Goal: Navigation & Orientation: Find specific page/section

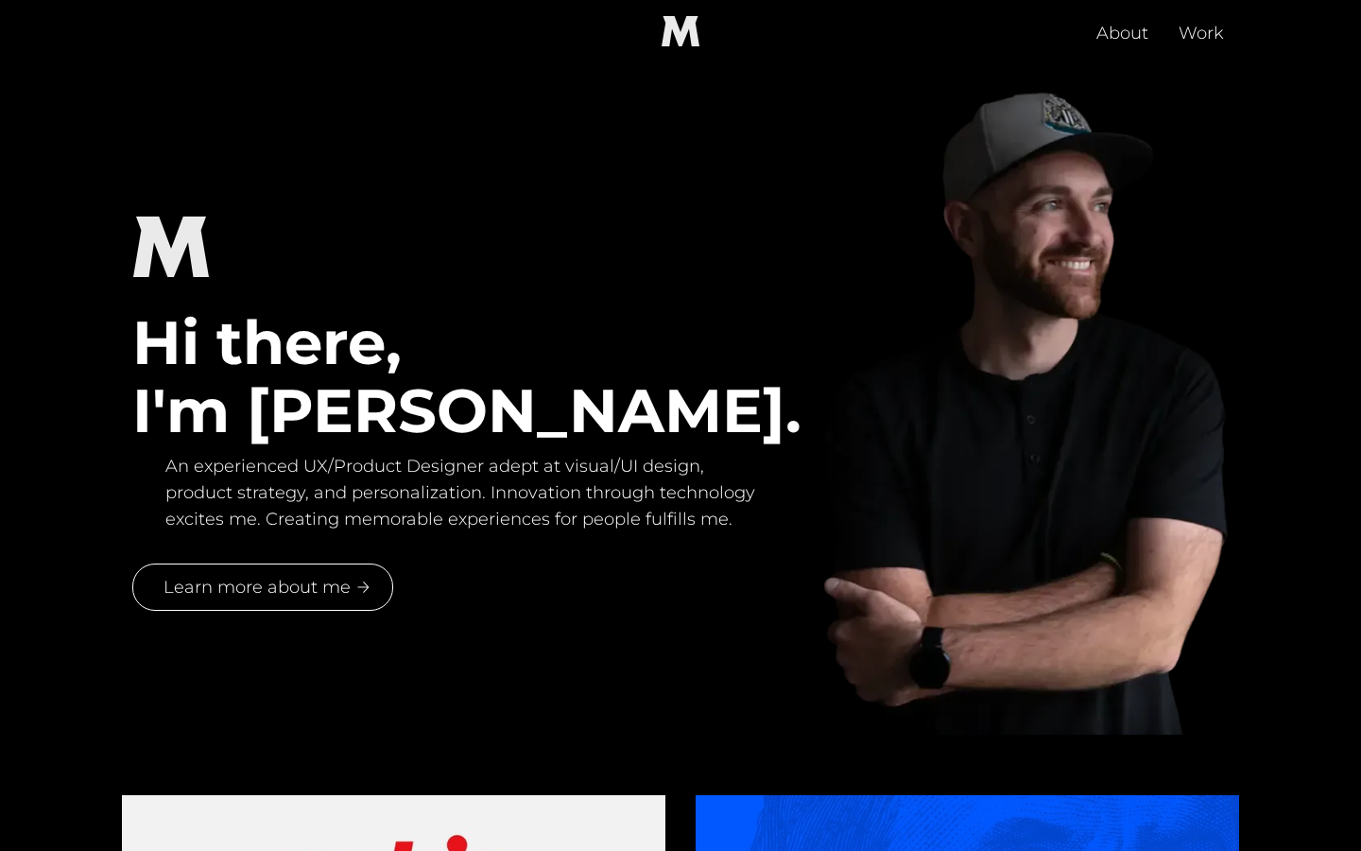
scroll to position [659, 0]
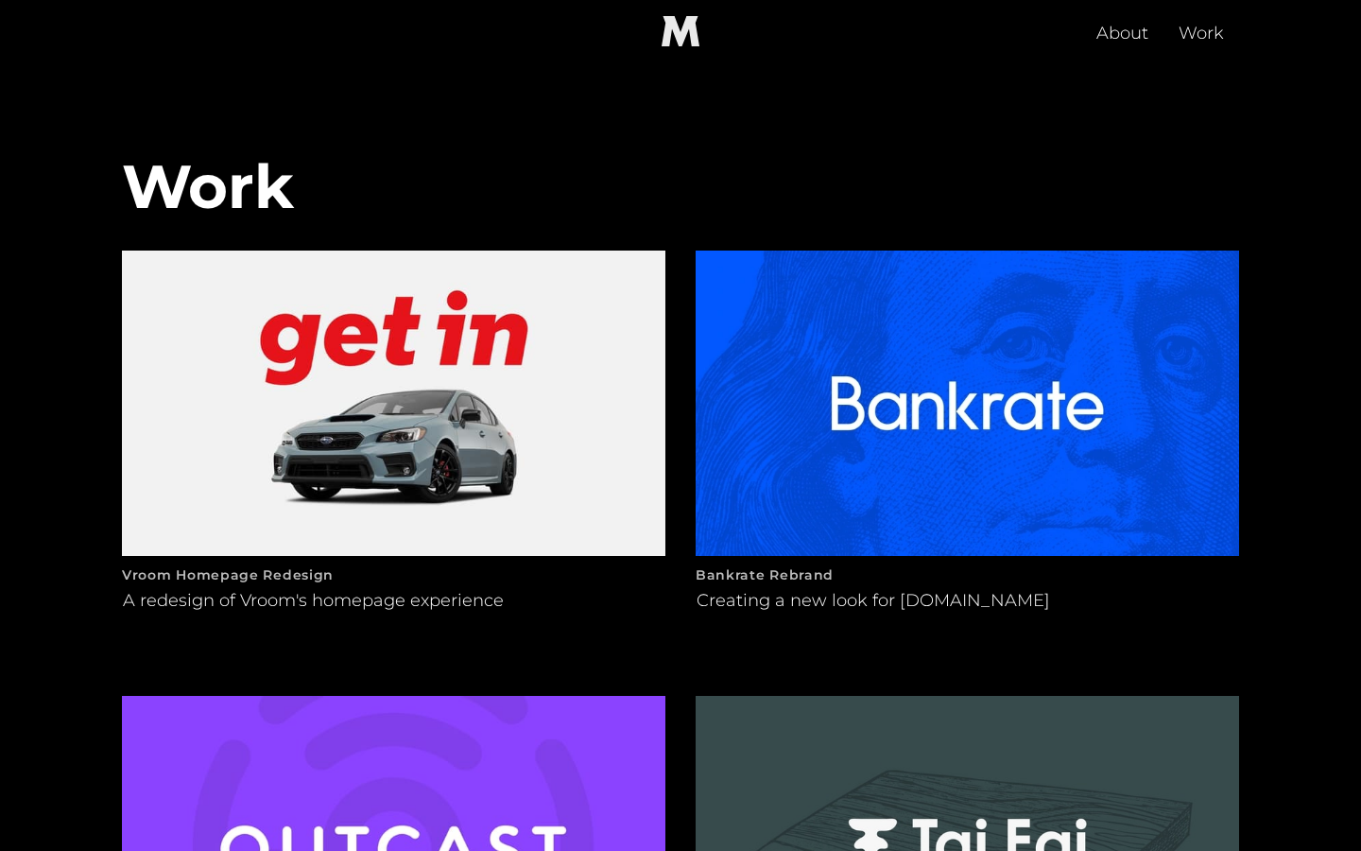
scroll to position [913, 0]
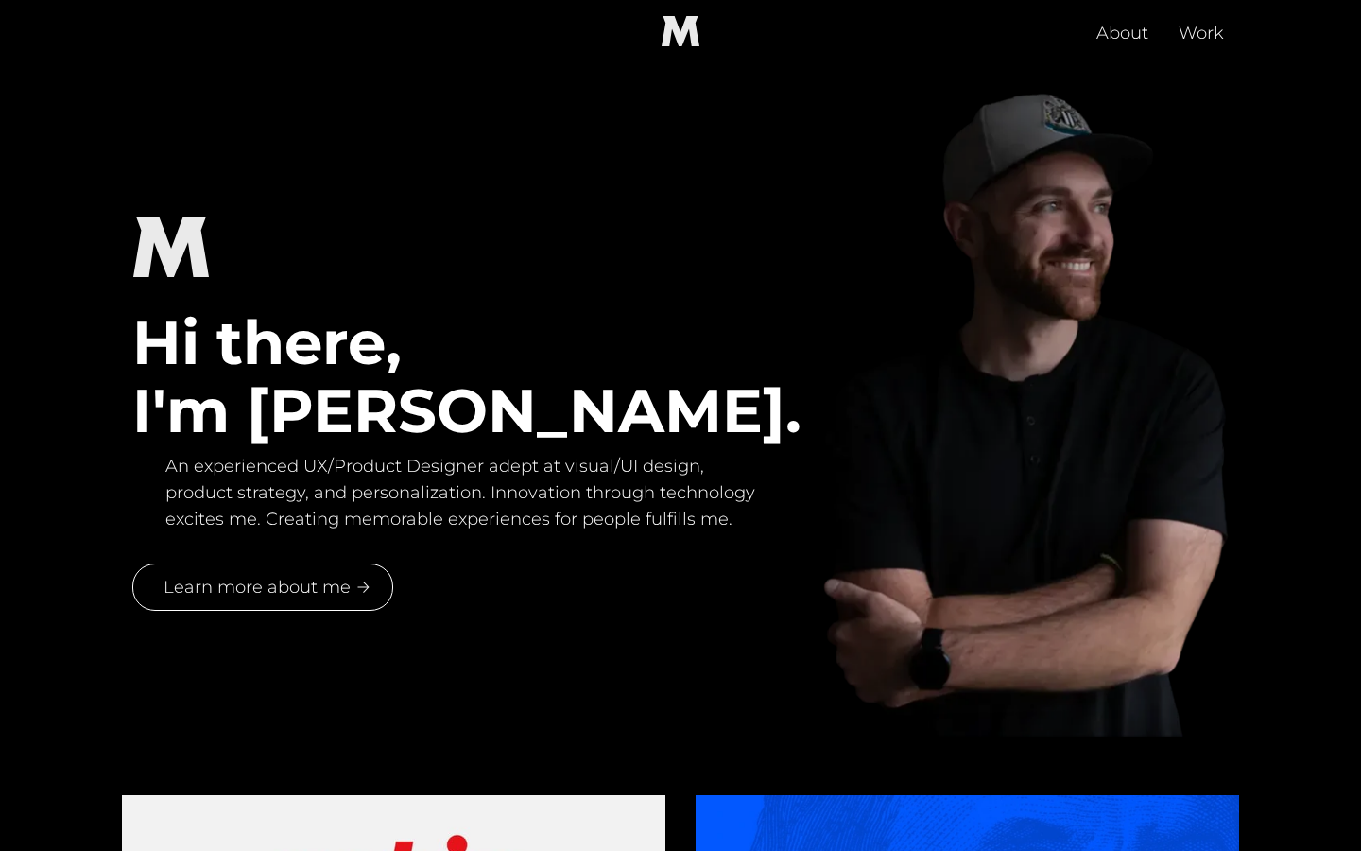
scroll to position [338, 0]
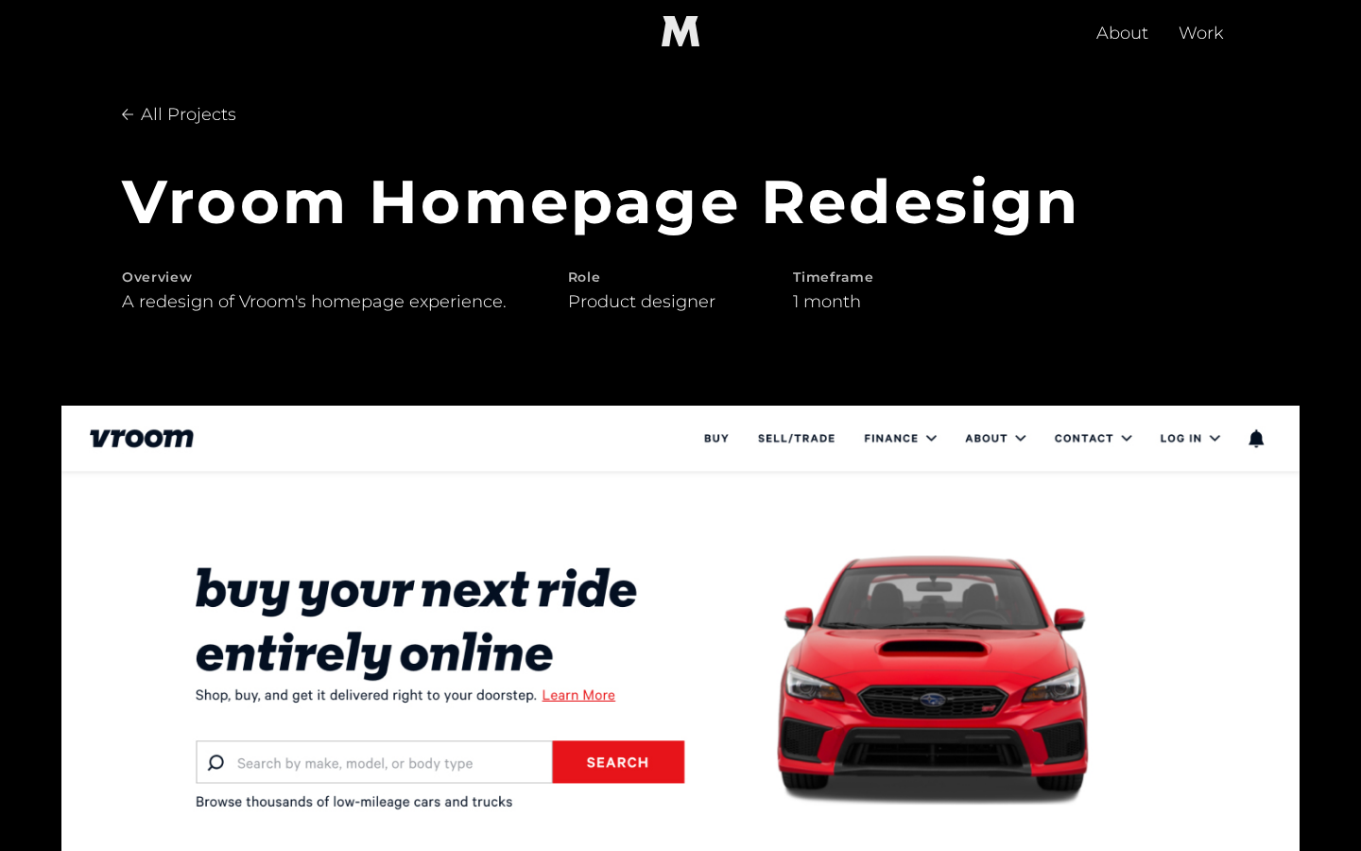
scroll to position [4855, 0]
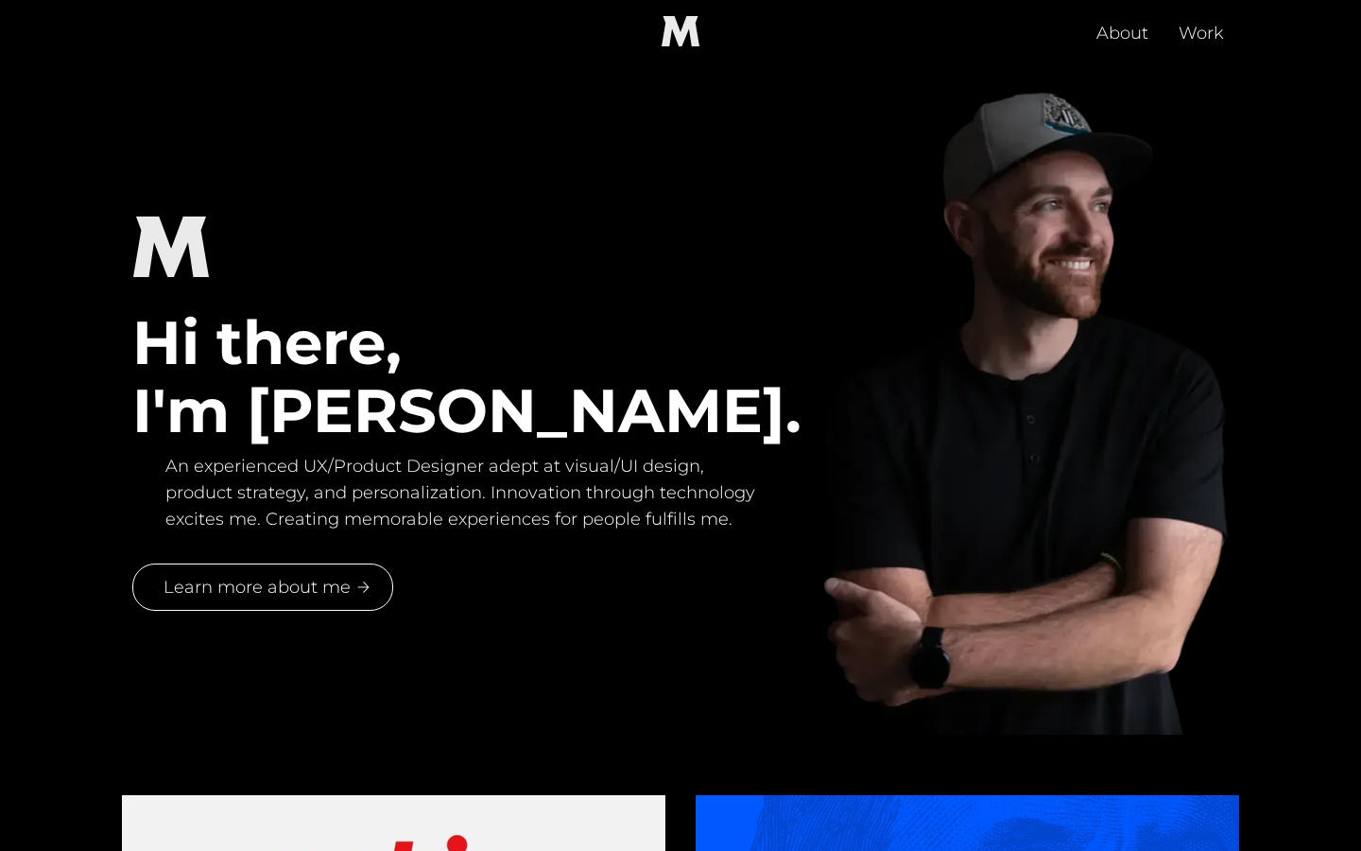
scroll to position [338, 0]
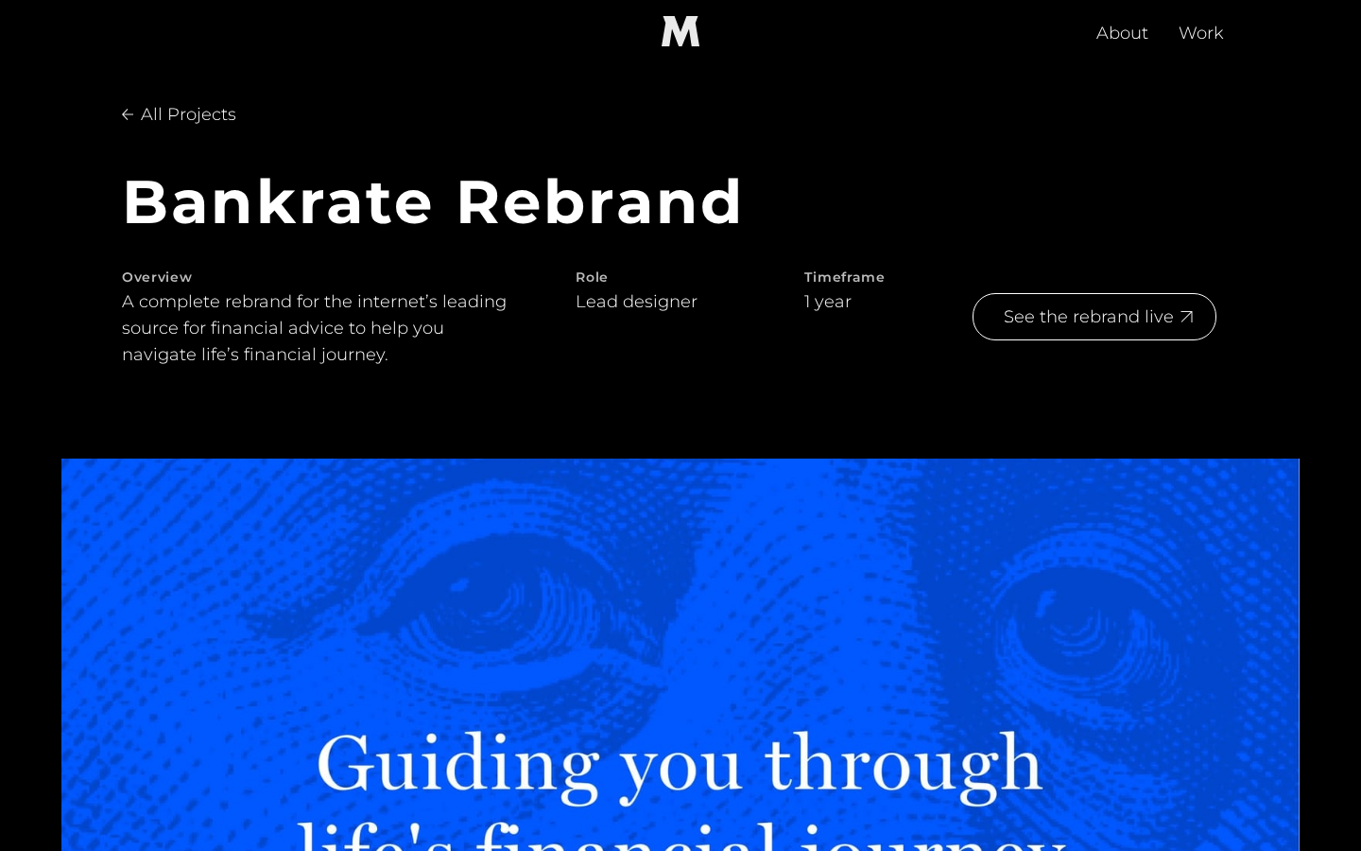
scroll to position [6301, 0]
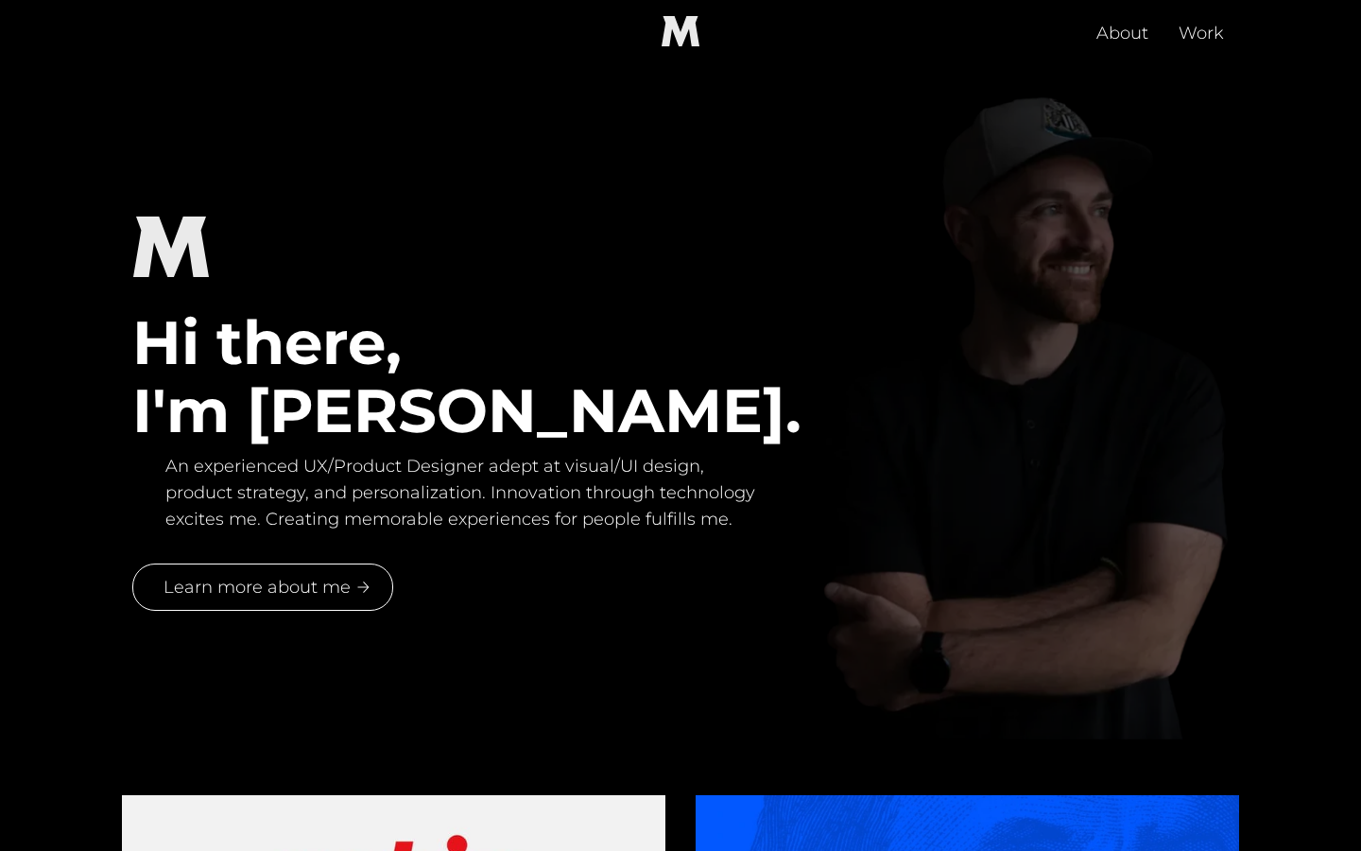
scroll to position [984, 0]
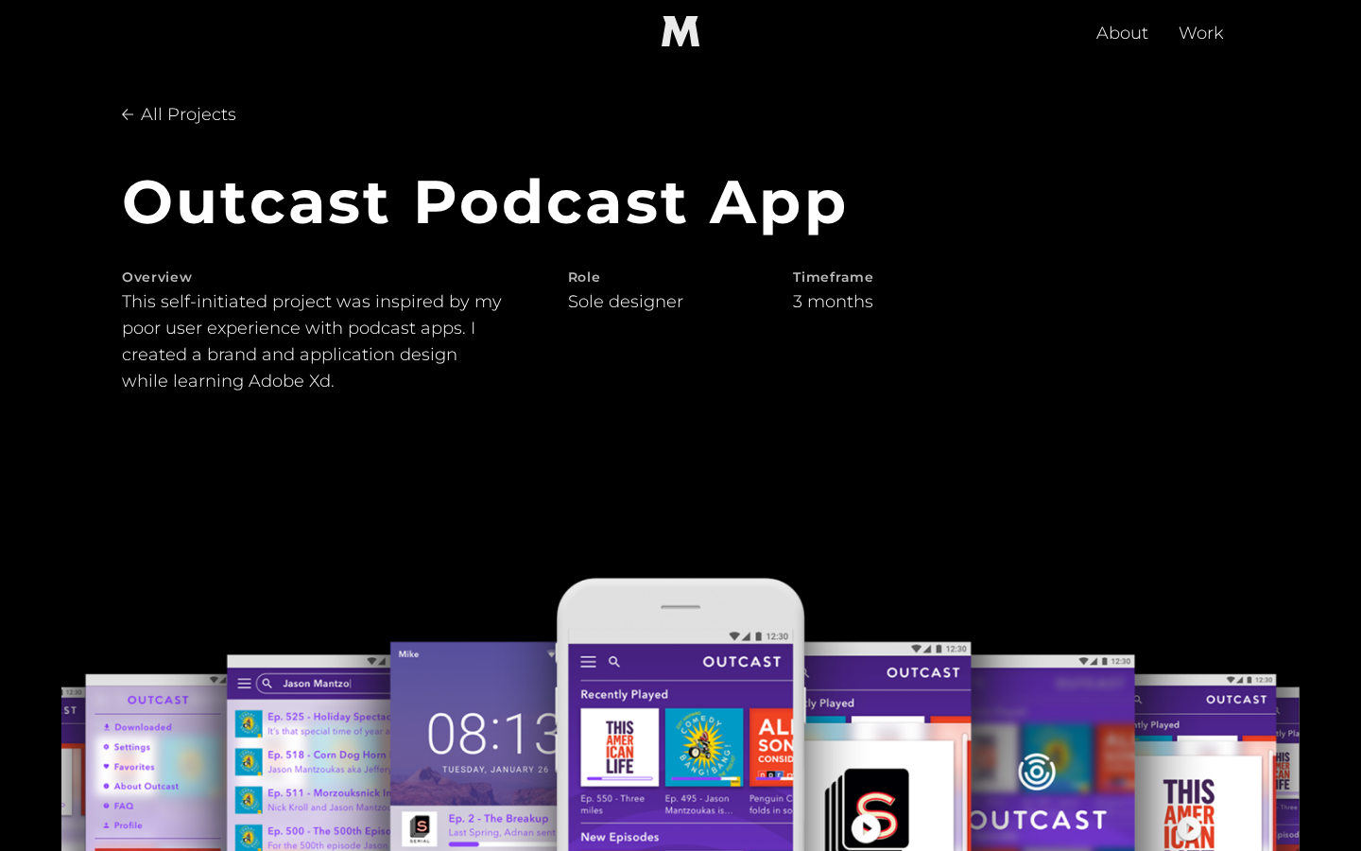
scroll to position [5316, 0]
